Goal: Transaction & Acquisition: Purchase product/service

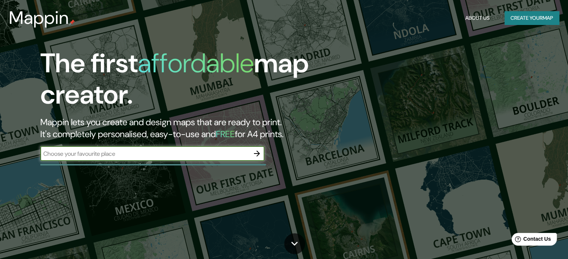
click at [135, 151] on input "text" at bounding box center [144, 154] width 209 height 9
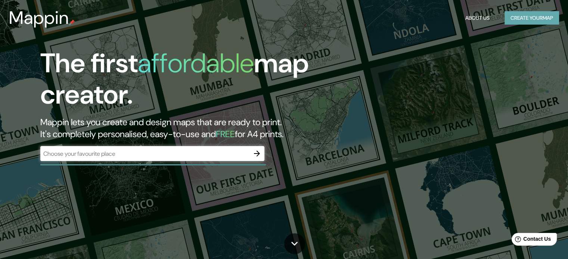
click at [507, 13] on button "Create your map" at bounding box center [531, 18] width 54 height 14
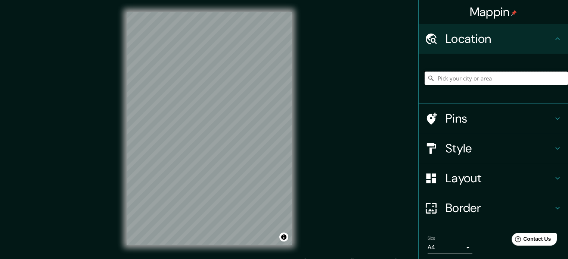
click at [444, 77] on input "Pick your city or area" at bounding box center [495, 78] width 143 height 13
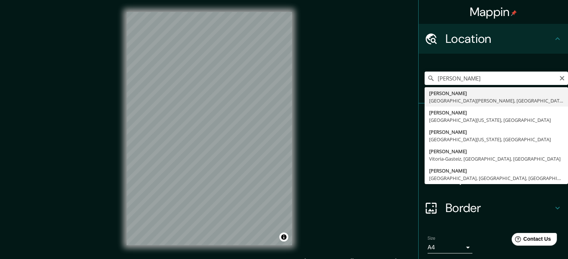
type input "[GEOGRAPHIC_DATA], [GEOGRAPHIC_DATA][PERSON_NAME], [GEOGRAPHIC_DATA]"
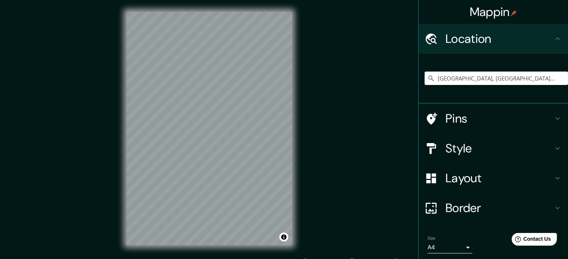
click at [475, 117] on h4 "Pins" at bounding box center [498, 118] width 107 height 15
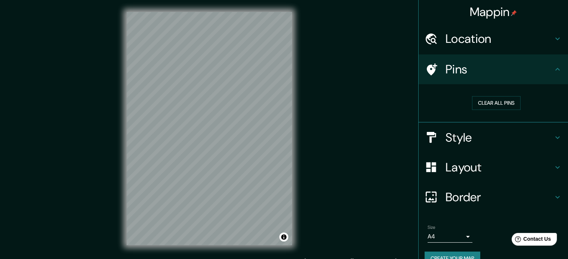
click at [510, 134] on h4 "Style" at bounding box center [498, 137] width 107 height 15
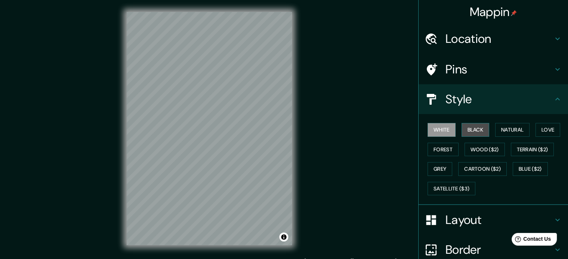
click at [470, 131] on button "Black" at bounding box center [475, 130] width 28 height 14
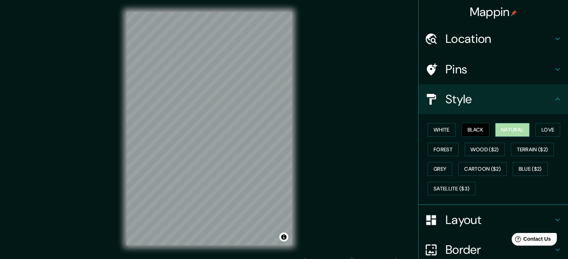
click at [498, 127] on button "Natural" at bounding box center [512, 130] width 34 height 14
click at [537, 128] on button "Love" at bounding box center [547, 130] width 25 height 14
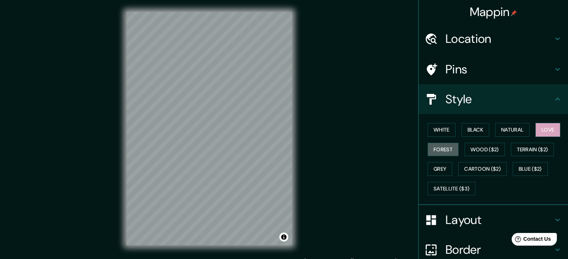
drag, startPoint x: 441, startPoint y: 149, endPoint x: 454, endPoint y: 150, distance: 12.3
click at [441, 149] on button "Forest" at bounding box center [442, 150] width 31 height 14
drag, startPoint x: 467, startPoint y: 150, endPoint x: 476, endPoint y: 147, distance: 9.0
click at [467, 150] on button "Wood ($2)" at bounding box center [484, 150] width 40 height 14
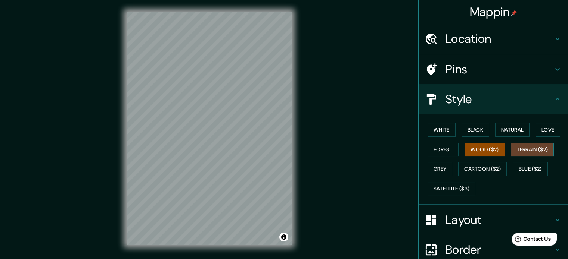
click at [519, 150] on button "Terrain ($2)" at bounding box center [531, 150] width 43 height 14
click at [427, 169] on button "Grey" at bounding box center [439, 169] width 25 height 14
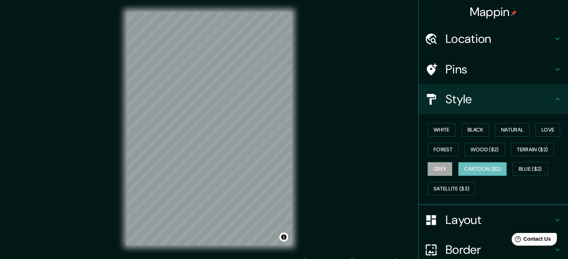
click at [467, 169] on button "Cartoon ($2)" at bounding box center [482, 169] width 49 height 14
click at [442, 185] on button "Satellite ($3)" at bounding box center [451, 189] width 48 height 14
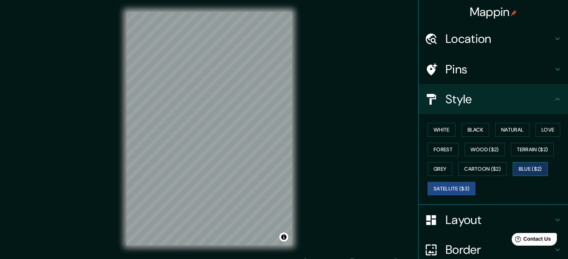
click at [521, 168] on button "Blue ($2)" at bounding box center [529, 169] width 35 height 14
click at [439, 169] on button "Grey" at bounding box center [439, 169] width 25 height 14
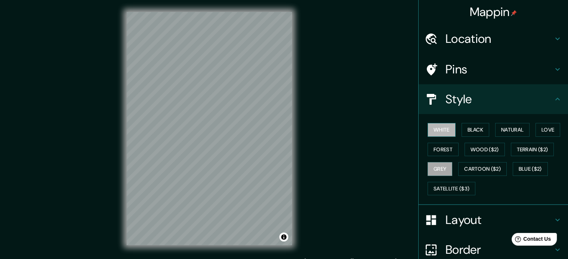
click at [444, 131] on button "White" at bounding box center [441, 130] width 28 height 14
click at [463, 129] on button "Black" at bounding box center [475, 130] width 28 height 14
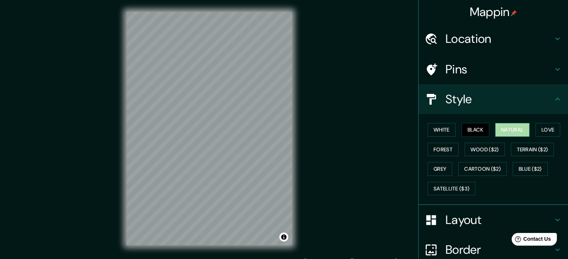
click at [500, 129] on button "Natural" at bounding box center [512, 130] width 34 height 14
click at [473, 131] on button "Black" at bounding box center [475, 130] width 28 height 14
drag, startPoint x: 538, startPoint y: 131, endPoint x: 513, endPoint y: 131, distance: 25.4
click at [538, 131] on button "Love" at bounding box center [547, 130] width 25 height 14
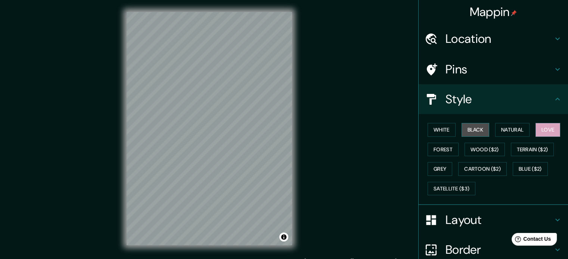
click at [465, 132] on button "Black" at bounding box center [475, 130] width 28 height 14
click at [443, 133] on button "White" at bounding box center [441, 130] width 28 height 14
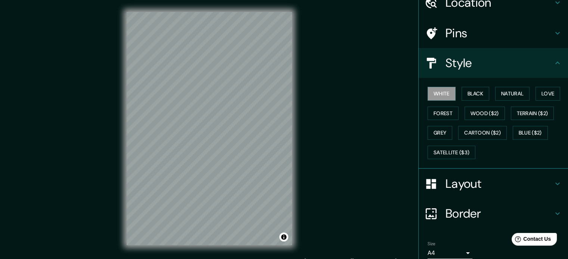
scroll to position [37, 0]
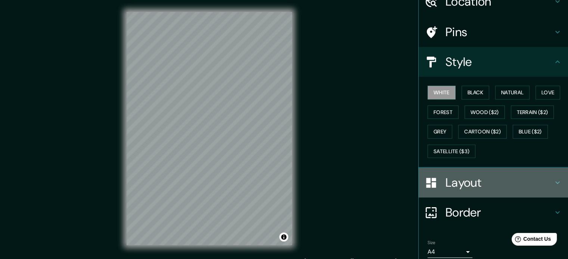
click at [489, 181] on h4 "Layout" at bounding box center [498, 182] width 107 height 15
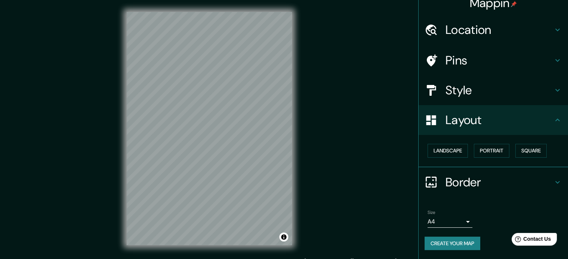
scroll to position [8, 0]
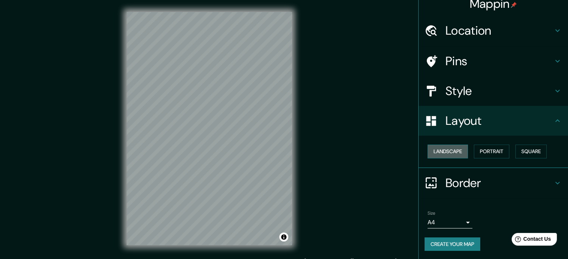
click at [458, 150] on button "Landscape" at bounding box center [447, 152] width 40 height 14
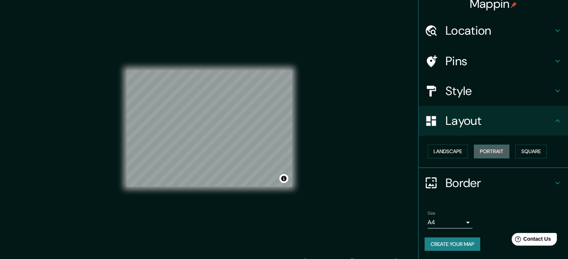
click at [485, 150] on button "Portrait" at bounding box center [491, 152] width 35 height 14
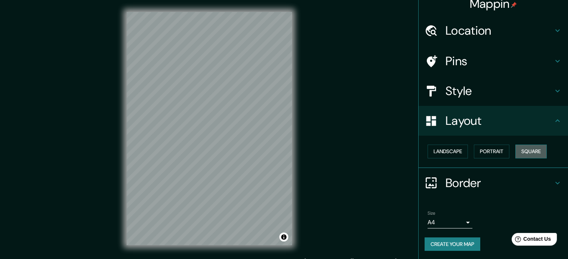
click at [518, 149] on button "Square" at bounding box center [530, 152] width 31 height 14
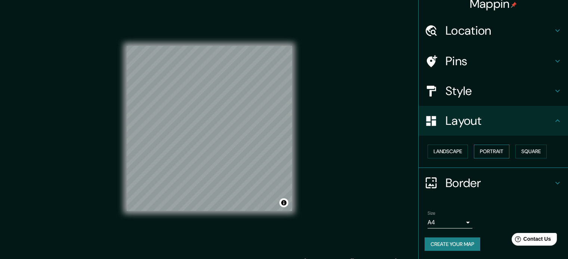
click at [480, 150] on button "Portrait" at bounding box center [491, 152] width 35 height 14
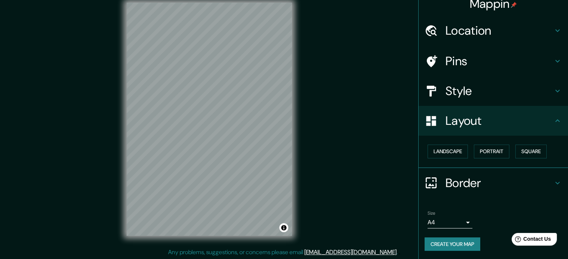
scroll to position [10, 0]
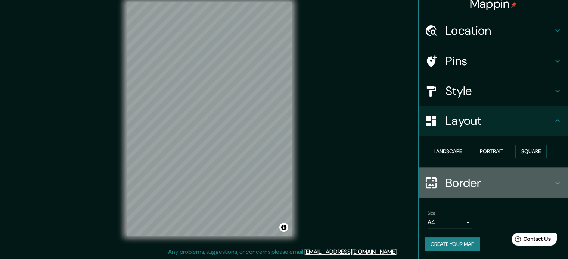
click at [475, 183] on h4 "Border" at bounding box center [498, 183] width 107 height 15
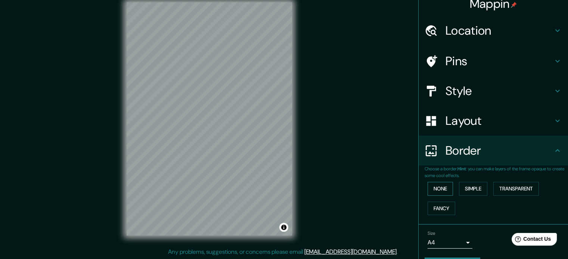
click at [442, 187] on button "None" at bounding box center [439, 189] width 25 height 14
click at [460, 188] on button "Simple" at bounding box center [473, 189] width 28 height 14
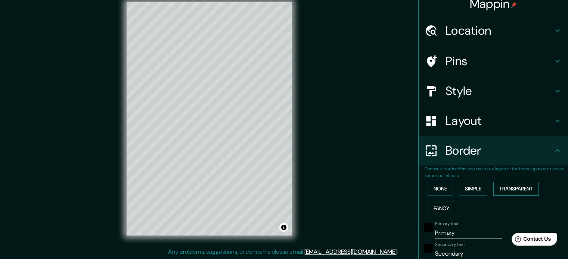
click at [495, 188] on button "Transparent" at bounding box center [516, 189] width 46 height 14
click at [431, 207] on button "Fancy" at bounding box center [441, 209] width 28 height 14
click at [432, 192] on button "None" at bounding box center [439, 189] width 25 height 14
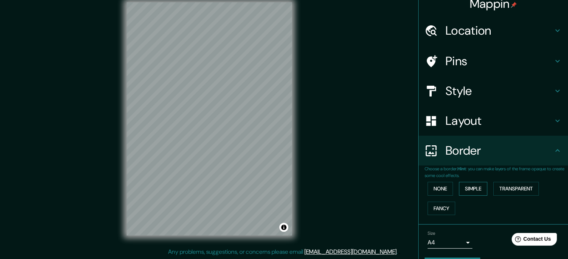
click at [466, 191] on button "Simple" at bounding box center [473, 189] width 28 height 14
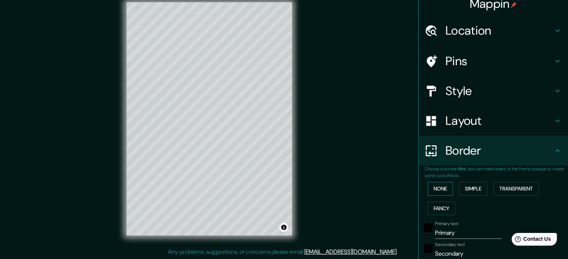
click at [437, 190] on button "None" at bounding box center [439, 189] width 25 height 14
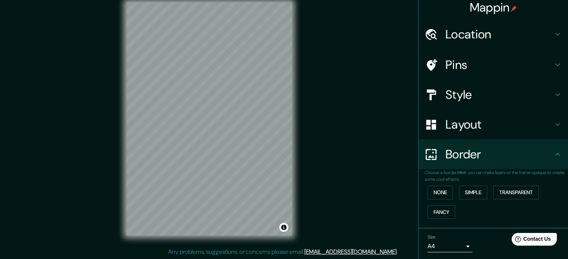
scroll to position [0, 0]
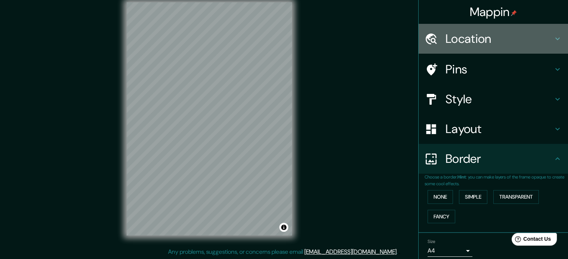
click at [485, 40] on h4 "Location" at bounding box center [498, 38] width 107 height 15
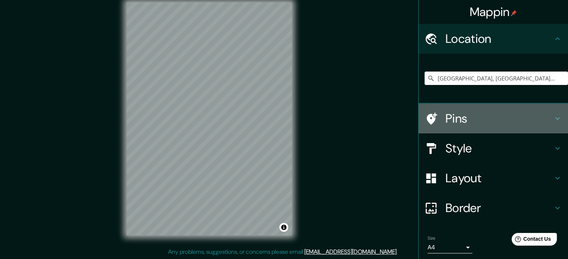
click at [481, 113] on h4 "Pins" at bounding box center [498, 118] width 107 height 15
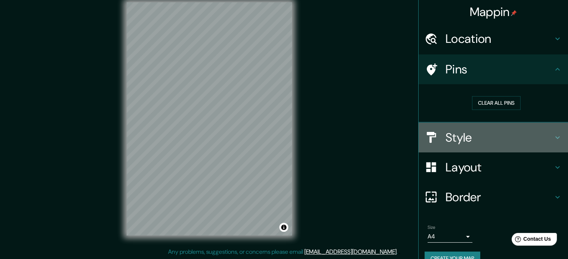
click at [473, 137] on h4 "Style" at bounding box center [498, 137] width 107 height 15
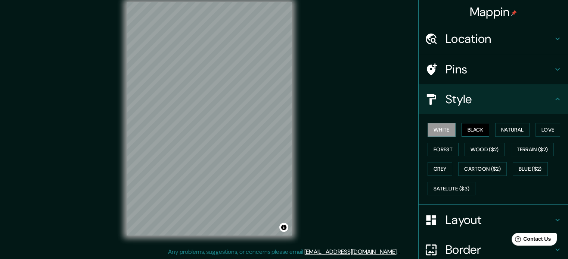
click at [464, 131] on button "Black" at bounding box center [475, 130] width 28 height 14
click at [430, 168] on button "Grey" at bounding box center [439, 169] width 25 height 14
click at [303, 130] on div "© Mapbox © OpenStreetMap Improve this map" at bounding box center [209, 118] width 189 height 257
click at [445, 128] on button "White" at bounding box center [441, 130] width 28 height 14
click at [473, 134] on button "Black" at bounding box center [475, 130] width 28 height 14
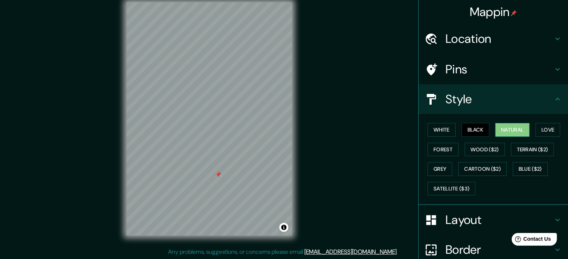
click at [501, 134] on button "Natural" at bounding box center [512, 130] width 34 height 14
click at [538, 129] on button "Love" at bounding box center [547, 130] width 25 height 14
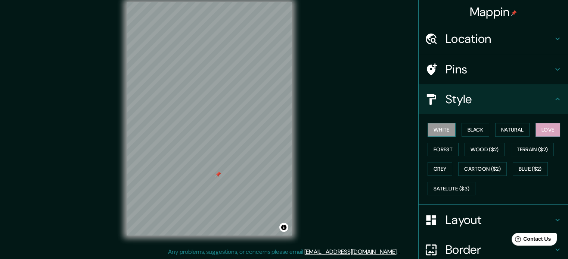
click at [449, 131] on button "White" at bounding box center [441, 130] width 28 height 14
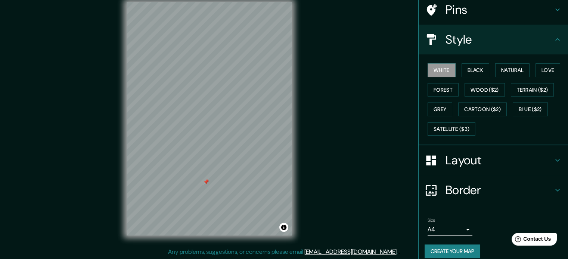
scroll to position [66, 0]
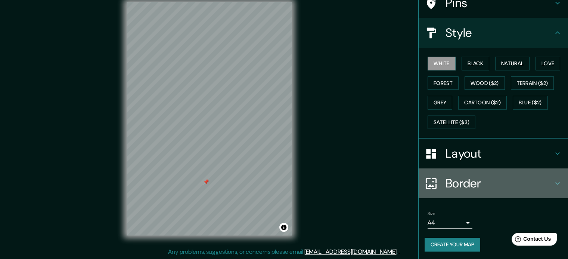
click at [477, 185] on h4 "Border" at bounding box center [498, 183] width 107 height 15
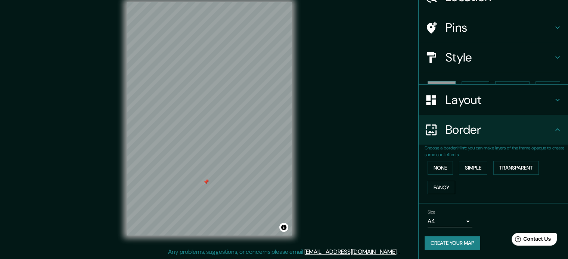
scroll to position [28, 0]
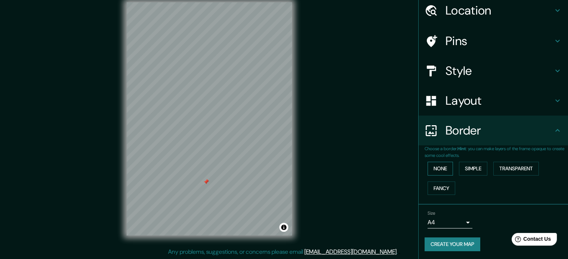
click at [440, 170] on button "None" at bounding box center [439, 169] width 25 height 14
click at [468, 167] on button "Simple" at bounding box center [473, 169] width 28 height 14
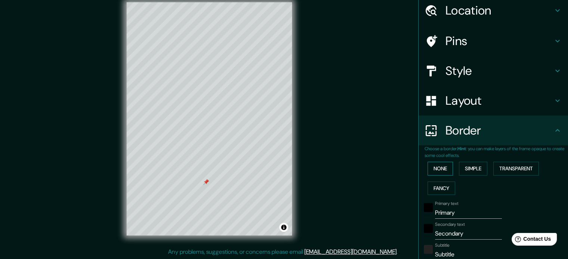
click at [437, 169] on button "None" at bounding box center [439, 169] width 25 height 14
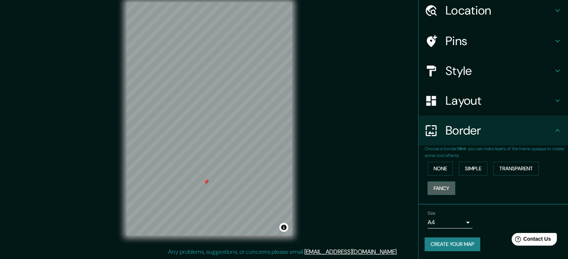
click at [439, 185] on button "Fancy" at bounding box center [441, 189] width 28 height 14
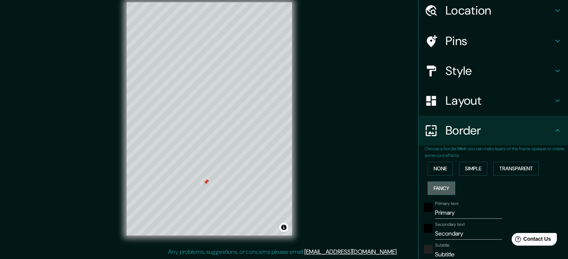
click at [439, 185] on button "Fancy" at bounding box center [441, 189] width 28 height 14
type input "177"
type input "35"
type input "18"
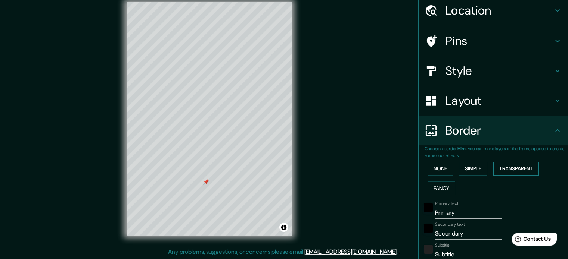
click at [520, 172] on button "Transparent" at bounding box center [516, 169] width 46 height 14
click at [431, 169] on button "None" at bounding box center [439, 169] width 25 height 14
